Goal: Register for event/course

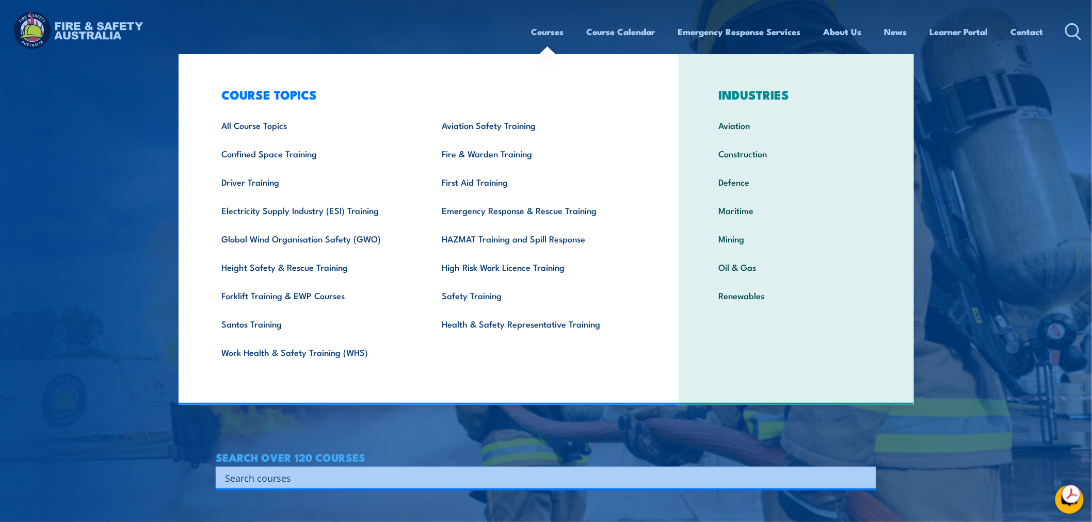
click at [542, 33] on link "Courses" at bounding box center [547, 31] width 33 height 27
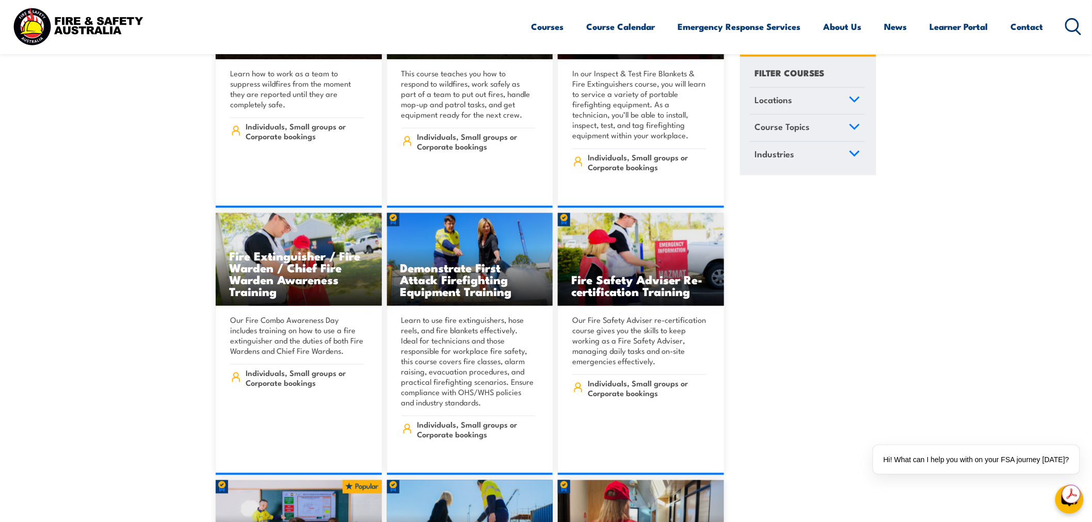
scroll to position [12040, 0]
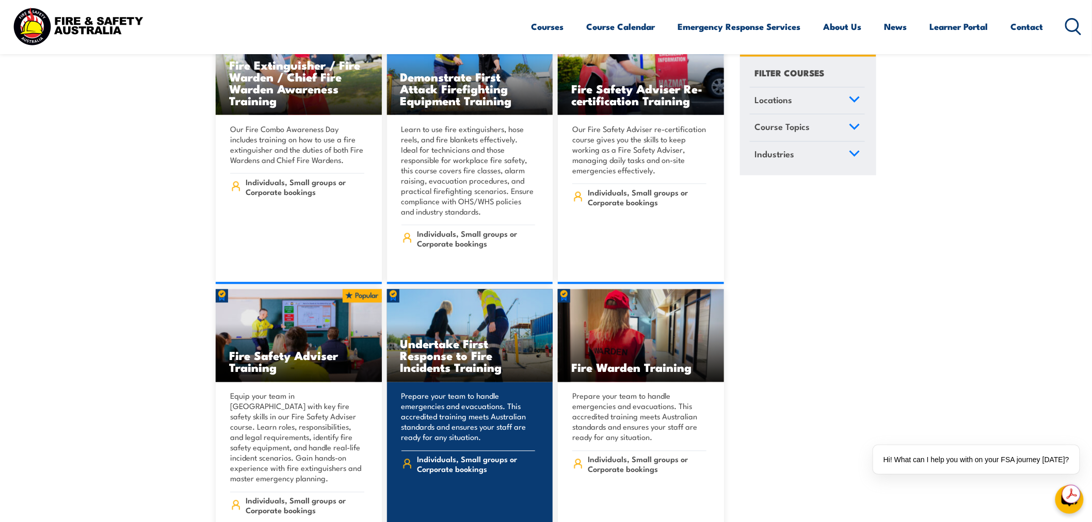
click at [410, 338] on h3 "Undertake First Response to Fire Incidents Training" at bounding box center [469, 356] width 139 height 36
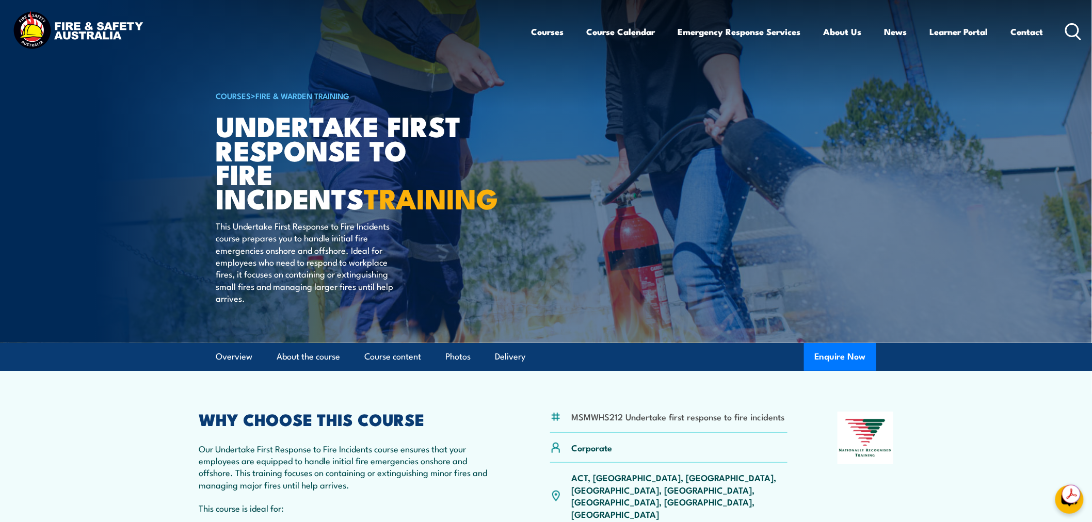
click at [658, 478] on p "ACT, [GEOGRAPHIC_DATA], [GEOGRAPHIC_DATA], [GEOGRAPHIC_DATA], [GEOGRAPHIC_DATA]…" at bounding box center [679, 496] width 216 height 49
click at [663, 320] on article "COURSES > Fire & Warden Training Undertake First Response to Fire Incidents TRA…" at bounding box center [546, 171] width 660 height 343
click at [657, 479] on p "ACT, [GEOGRAPHIC_DATA], [GEOGRAPHIC_DATA], [GEOGRAPHIC_DATA], [GEOGRAPHIC_DATA]…" at bounding box center [679, 496] width 216 height 49
click at [657, 479] on p "ACT, NSW, NT, QLD, SA, TAS, VIC, WA" at bounding box center [679, 496] width 216 height 49
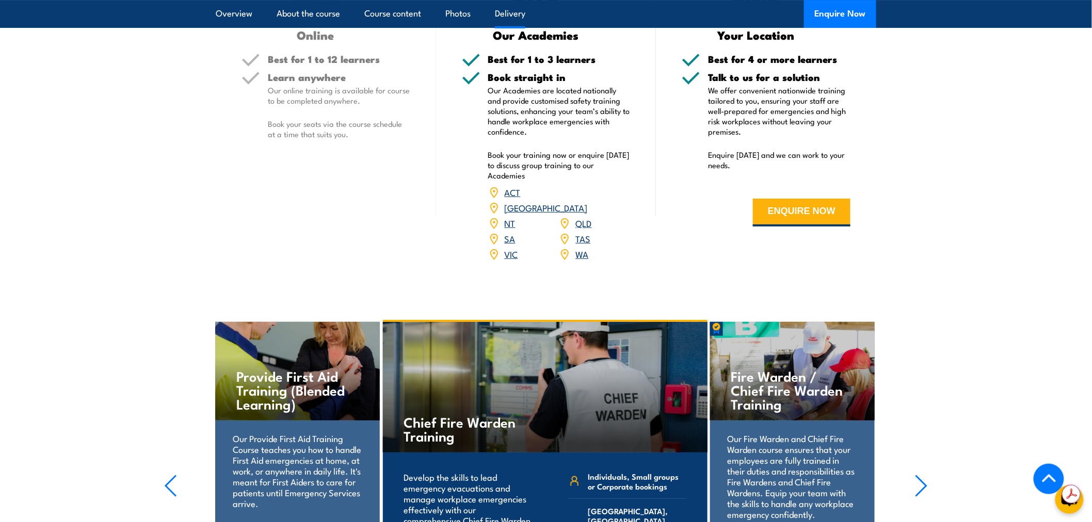
scroll to position [1337, 0]
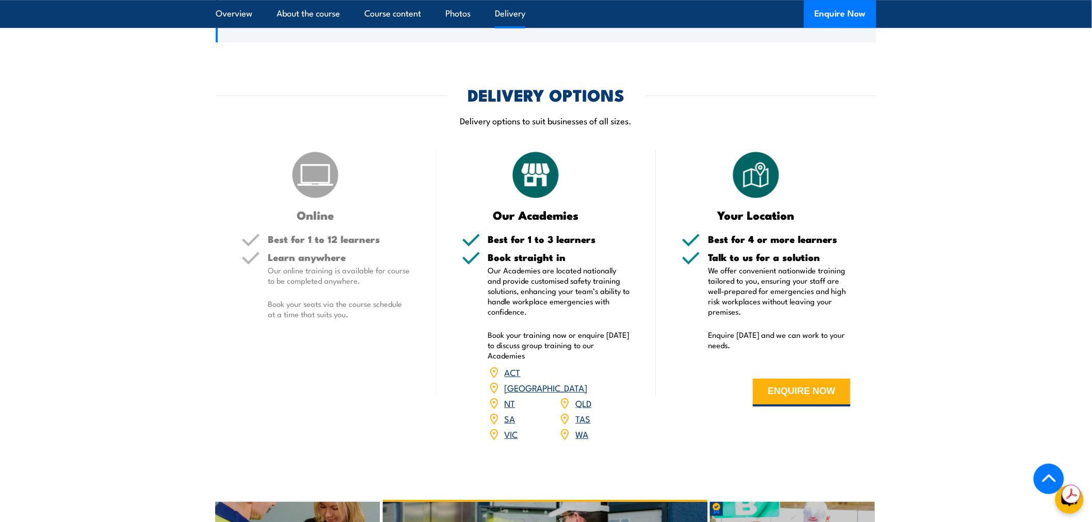
click at [512, 412] on link "SA" at bounding box center [510, 418] width 11 height 12
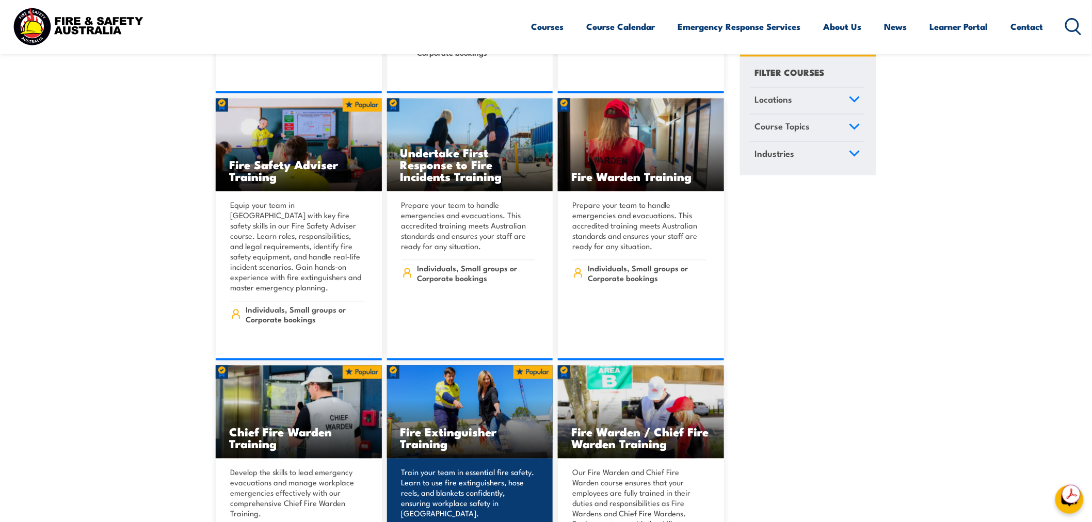
scroll to position [12422, 0]
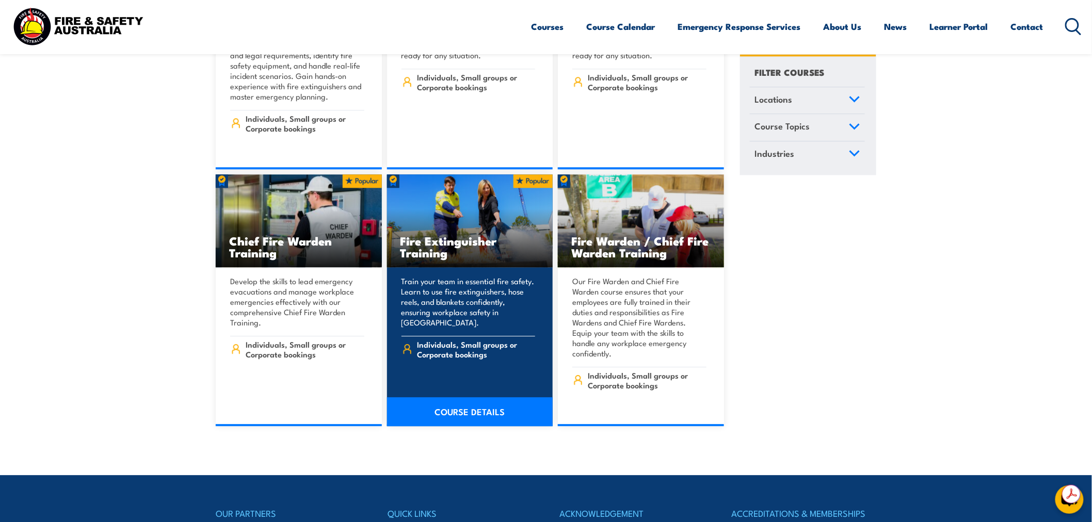
click at [492, 397] on link "COURSE DETAILS" at bounding box center [470, 411] width 166 height 29
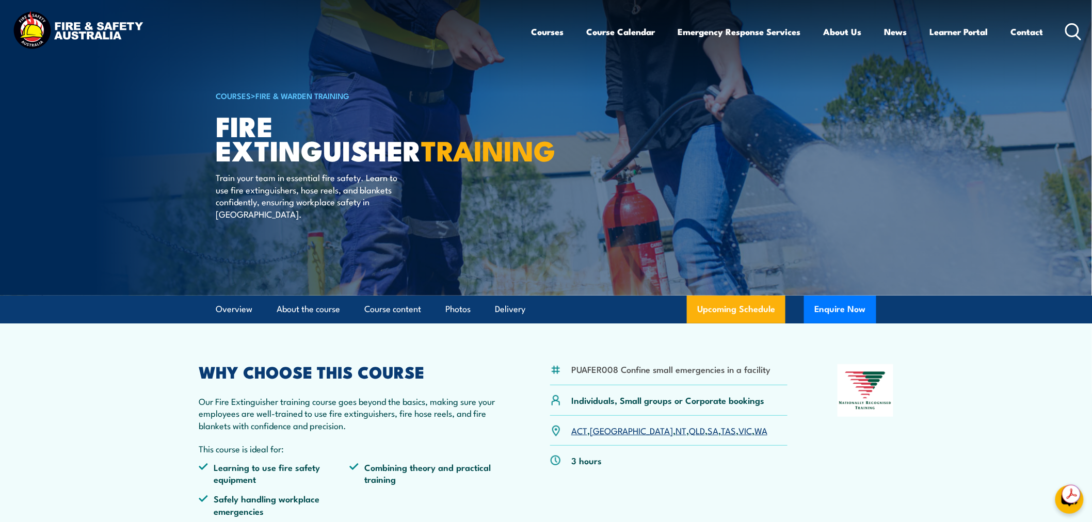
click at [707, 431] on link "SA" at bounding box center [712, 430] width 11 height 12
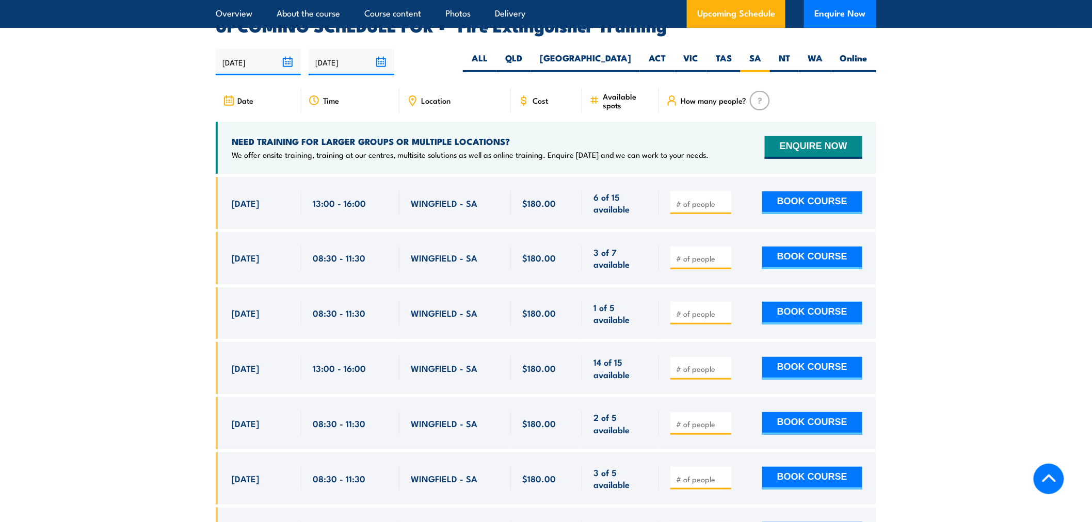
scroll to position [1732, 0]
